Goal: Check status: Check status

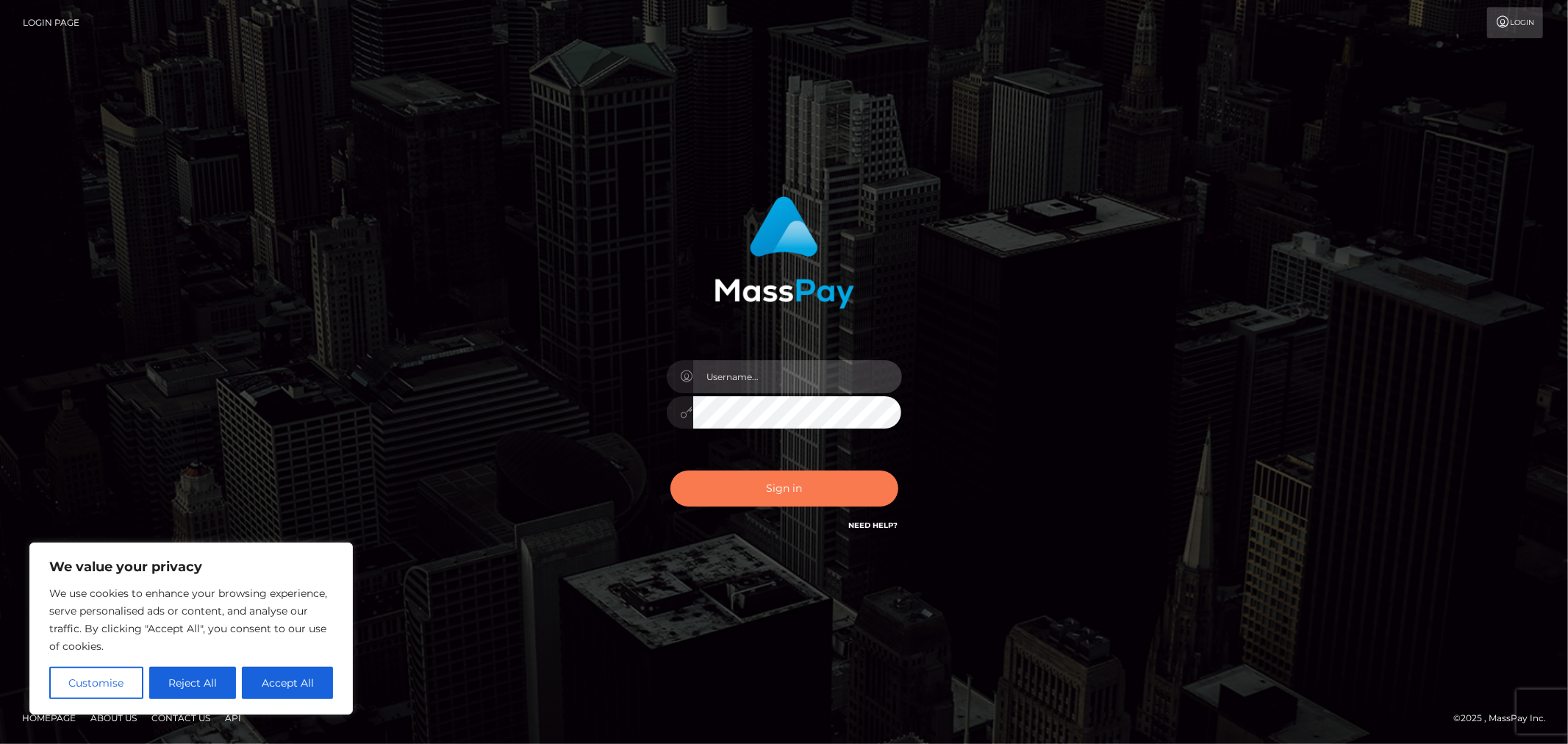
type input "MJSamelo"
click at [780, 480] on button "Sign in" at bounding box center [784, 488] width 228 height 36
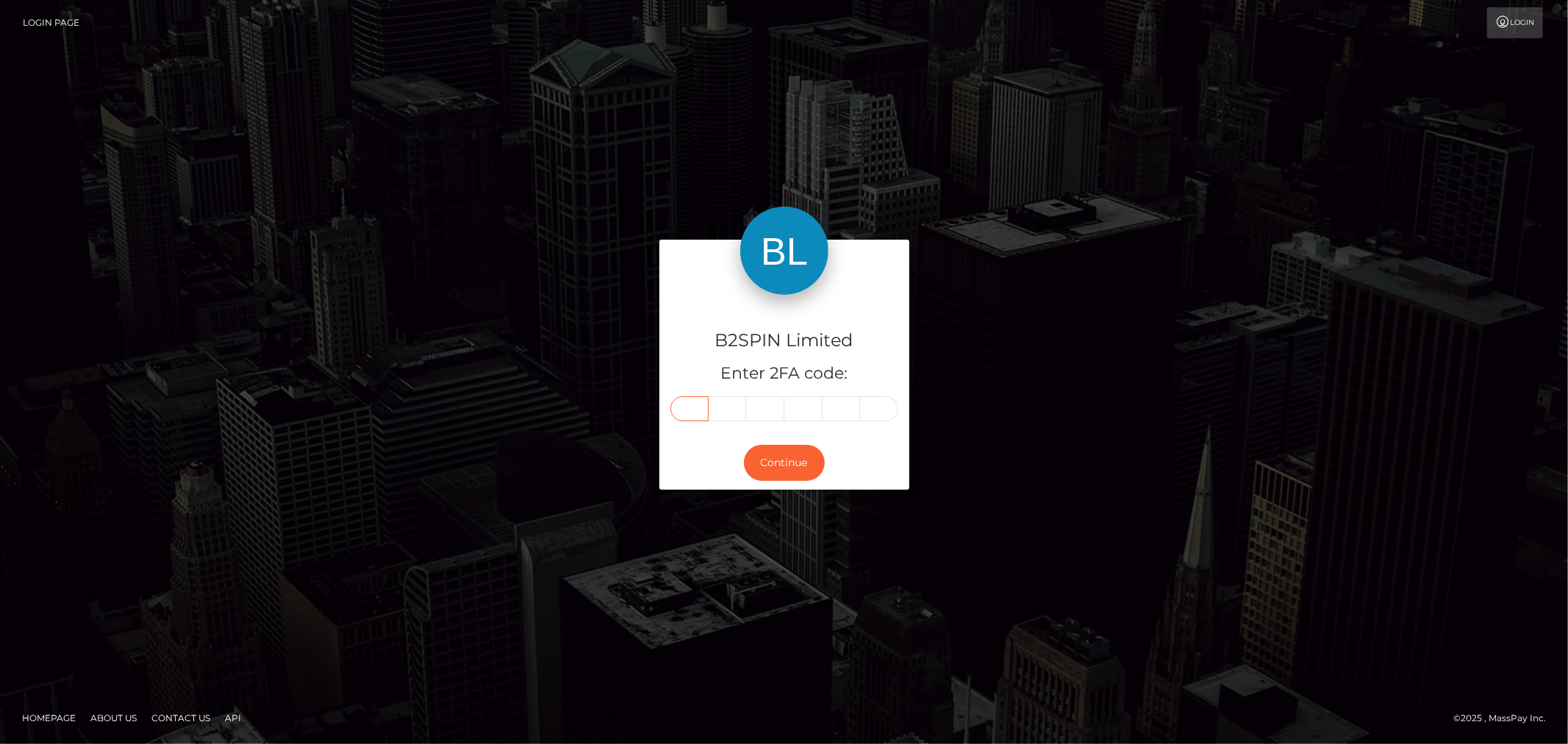
drag, startPoint x: 691, startPoint y: 413, endPoint x: 806, endPoint y: 442, distance: 118.6
click at [691, 413] on input "text" at bounding box center [689, 409] width 38 height 25
type input "1"
type input "8"
type input "2"
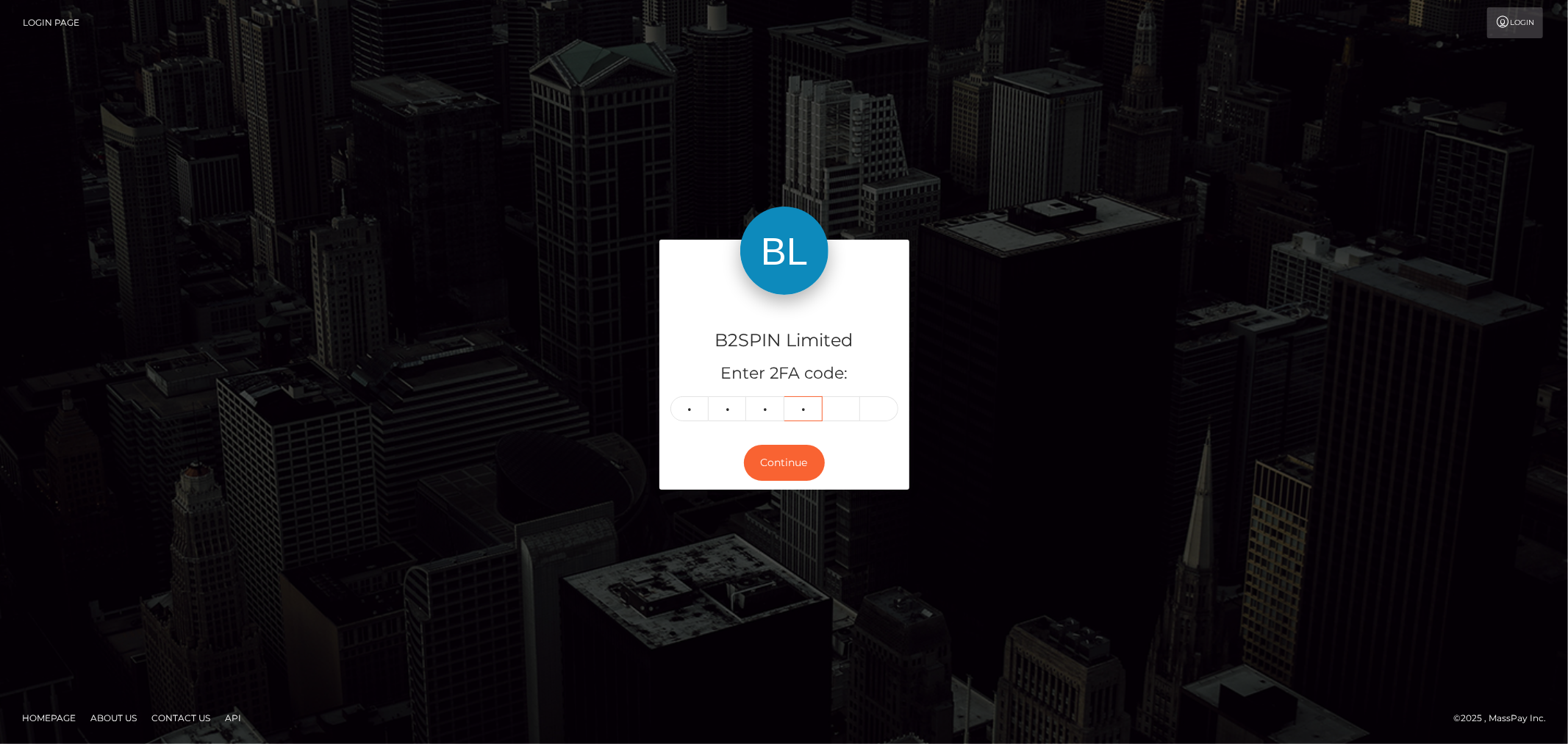
type input "4"
type input "8"
type input "1"
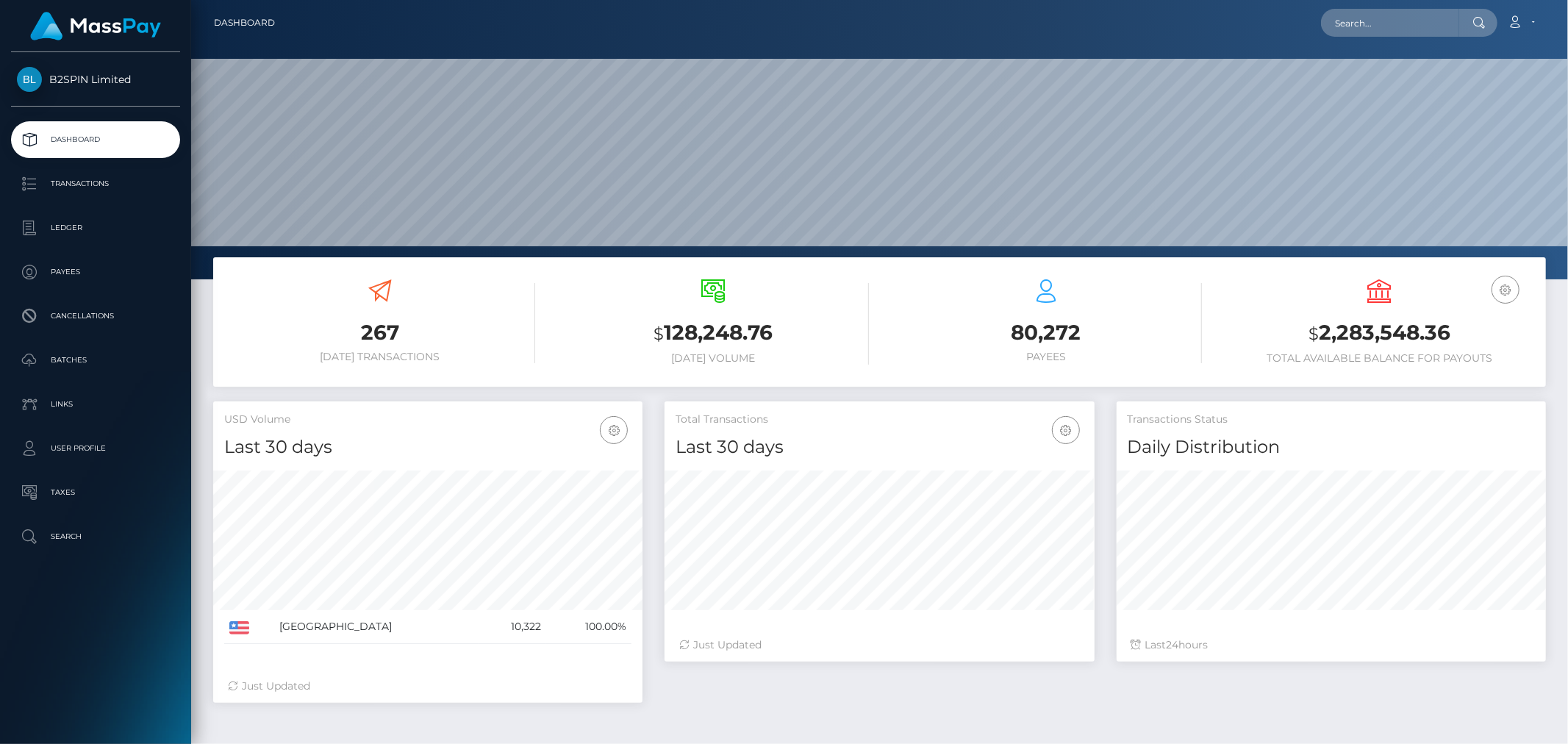
scroll to position [261, 430]
click at [1377, 13] on input "text" at bounding box center [1390, 23] width 138 height 28
paste input "0cc00cad-6a91-40c2-b01d-c2556a4affaa"
click at [1365, 11] on input "0cc00cad-6a91-40c2-b01d-c2556a4affaa" at bounding box center [1390, 23] width 138 height 28
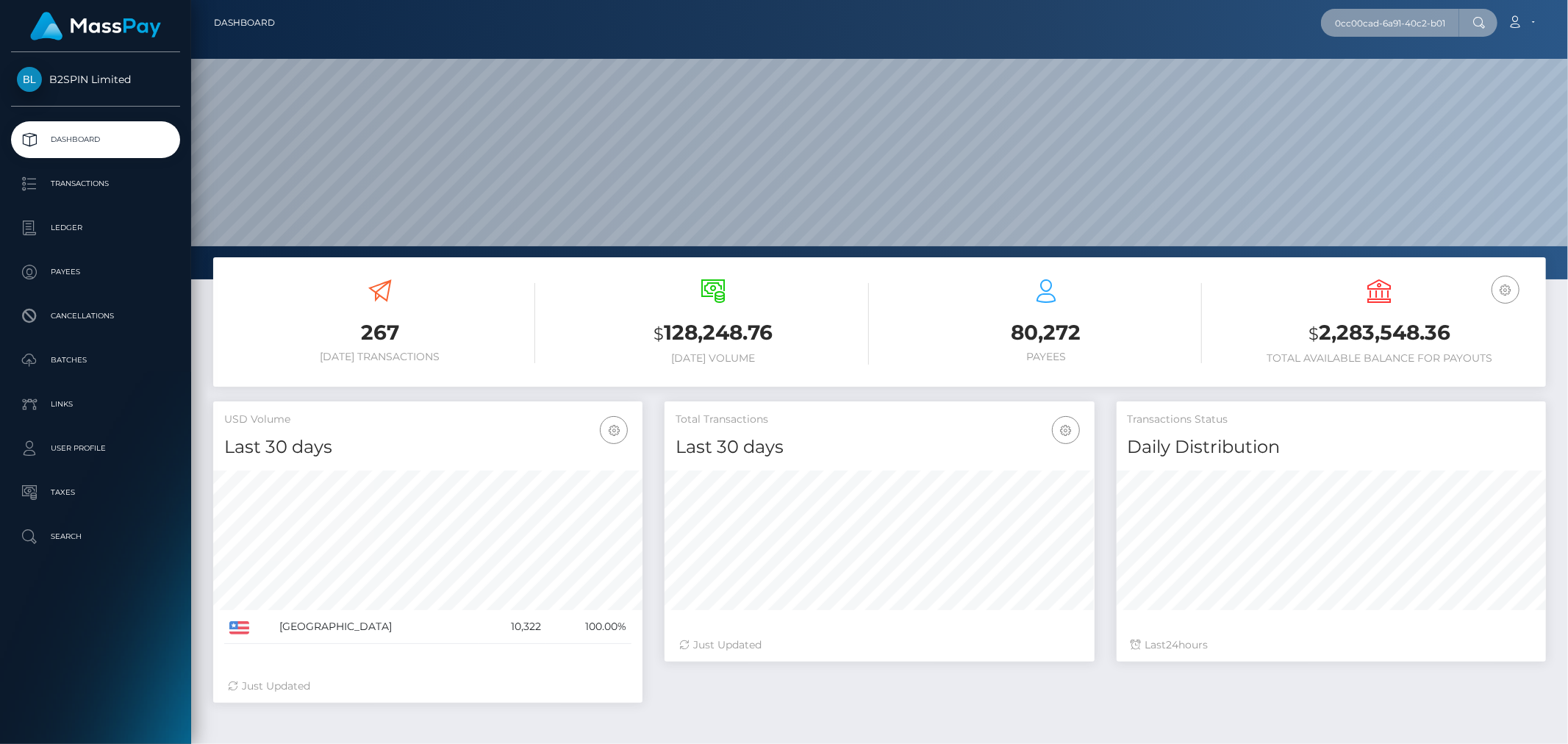
click at [1365, 11] on input "0cc00cad-6a91-40c2-b01d-c2556a4affaa" at bounding box center [1390, 23] width 138 height 28
paste input "7cffe0e2-7021-429c-8104-117329aae145"
click at [1412, 19] on input "7cffe0e2-7021-429c-8104-117329aae145" at bounding box center [1390, 23] width 138 height 28
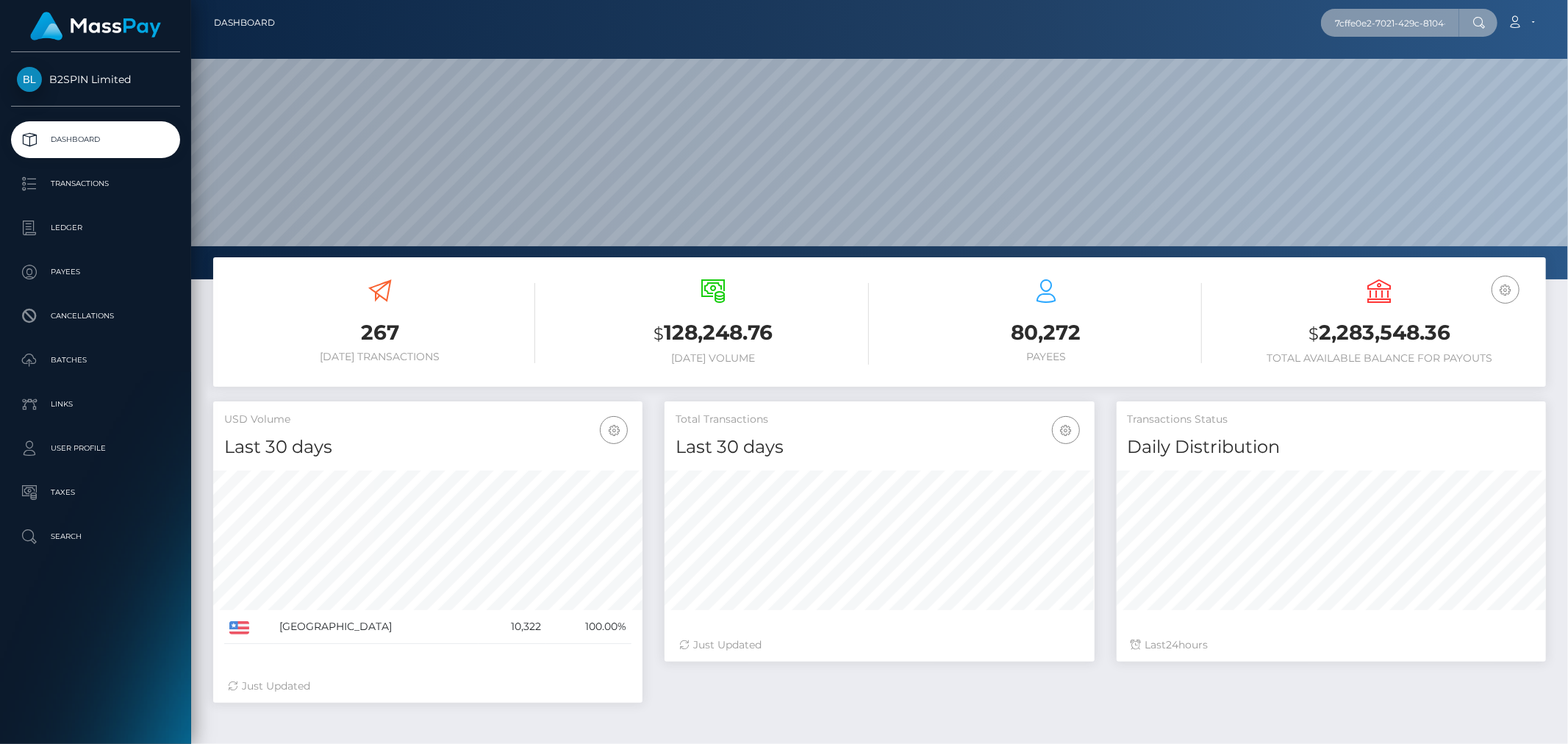
click at [1412, 19] on input "7cffe0e2-7021-429c-8104-117329aae145" at bounding box center [1390, 23] width 138 height 28
paste input "2111047801"
type input "2111047801"
click at [1360, 66] on link "REBECCA ROSE GARCIA" at bounding box center [1380, 76] width 118 height 28
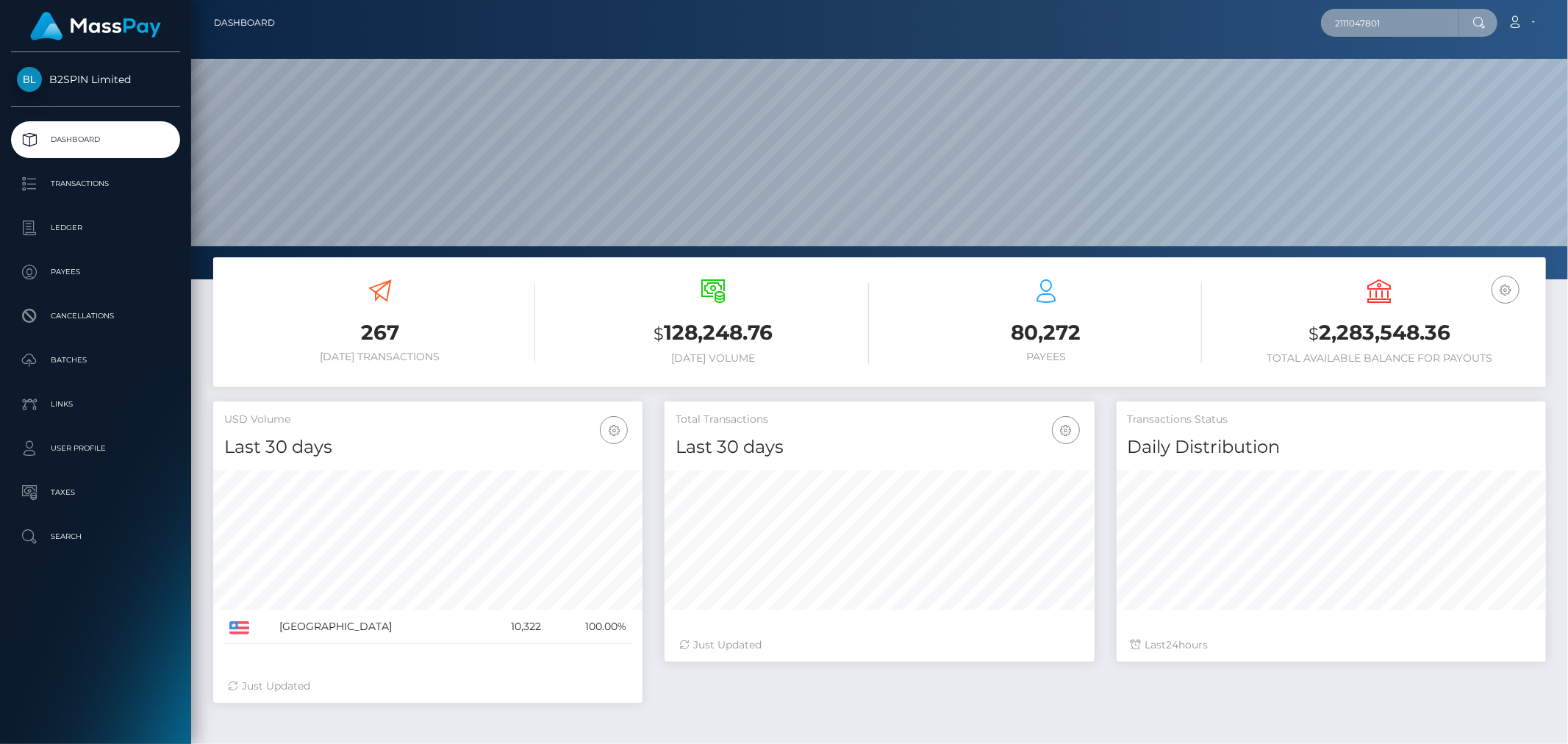
click at [1399, 31] on input "2111047801" at bounding box center [1390, 23] width 138 height 28
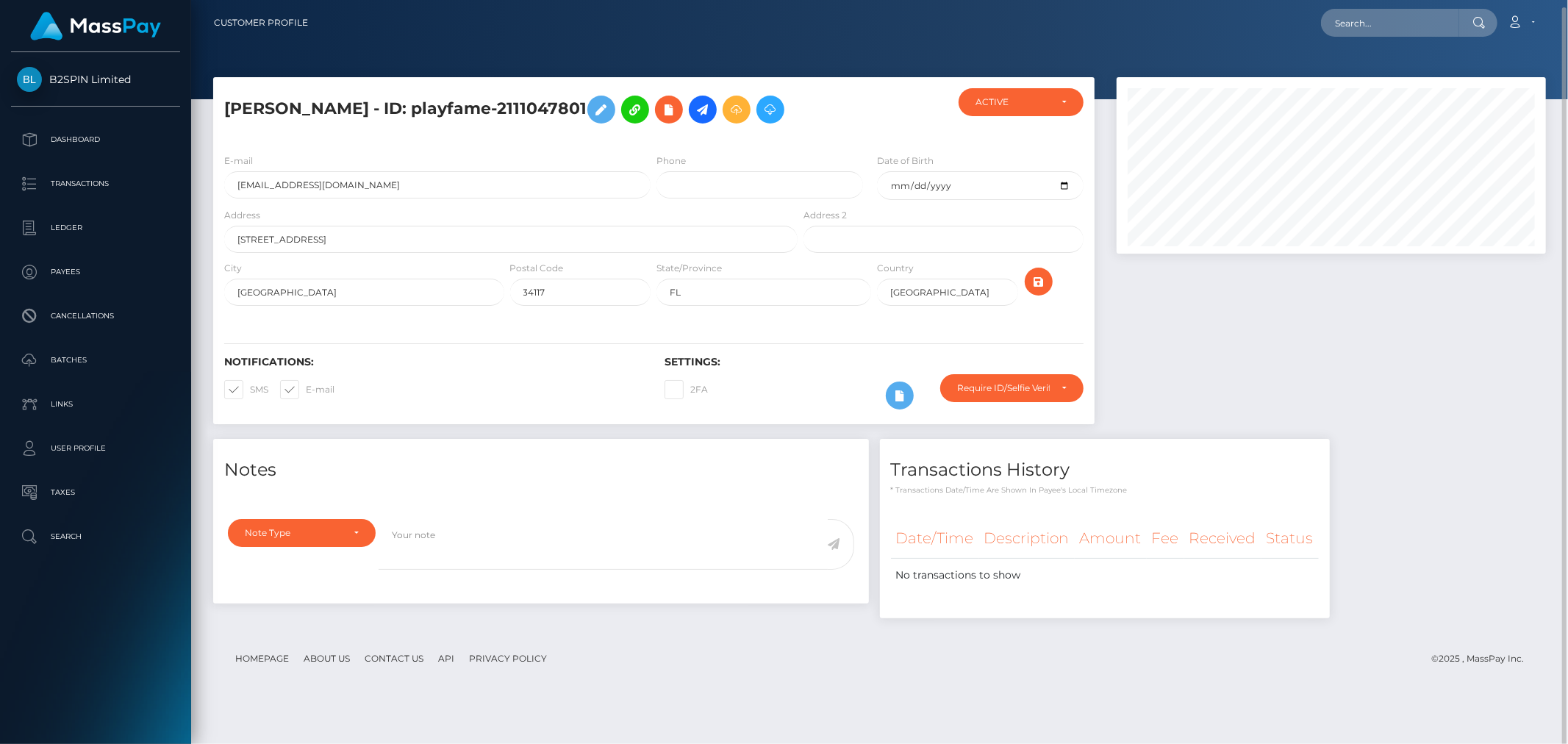
scroll to position [176, 430]
